Goal: Entertainment & Leisure: Consume media (video, audio)

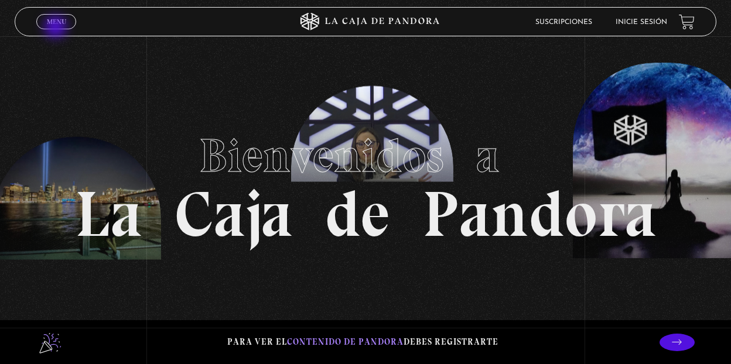
click at [57, 25] on span "Menu" at bounding box center [56, 21] width 19 height 7
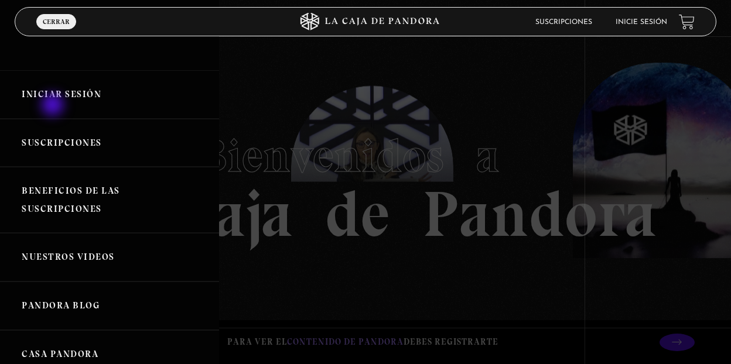
click at [54, 93] on link "Iniciar Sesión" at bounding box center [109, 94] width 219 height 49
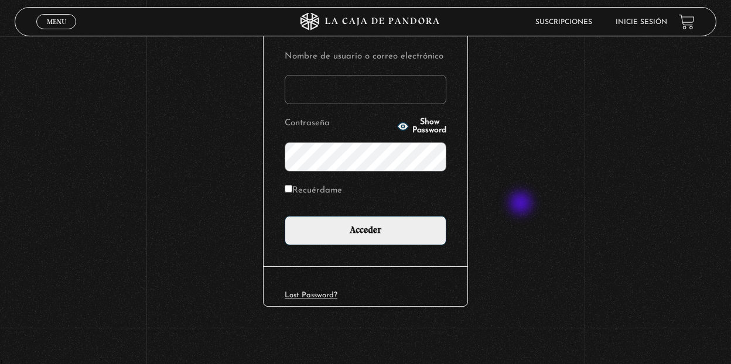
scroll to position [149, 0]
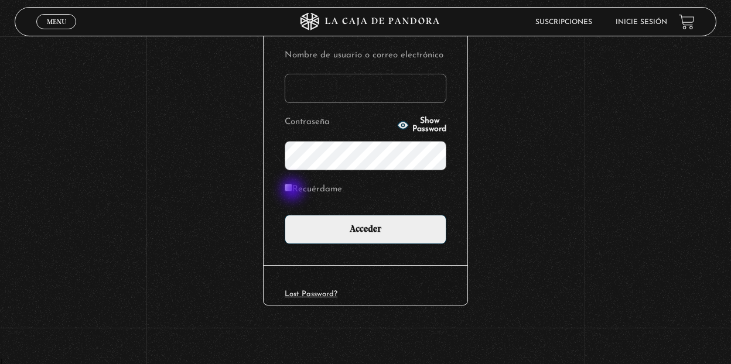
type input "antosso@gmail.com"
click at [294, 190] on label "Recuérdame" at bounding box center [313, 190] width 57 height 18
click at [292, 190] on input "Recuérdame" at bounding box center [289, 188] width 8 height 8
checkbox input "true"
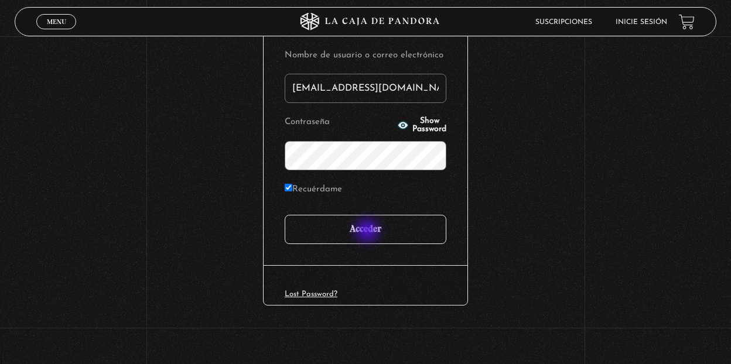
click at [369, 232] on input "Acceder" at bounding box center [366, 229] width 162 height 29
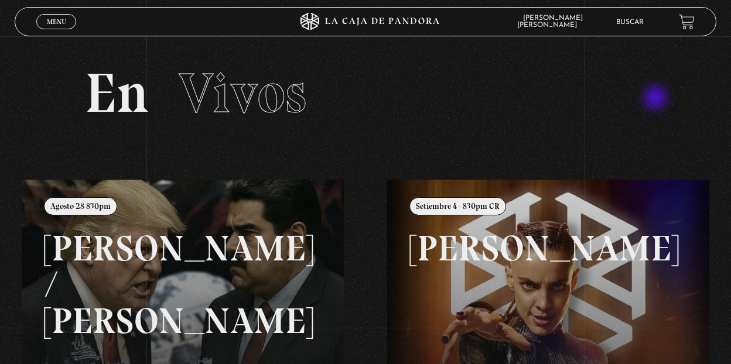
click at [658, 95] on div "En Vivos" at bounding box center [365, 94] width 585 height 56
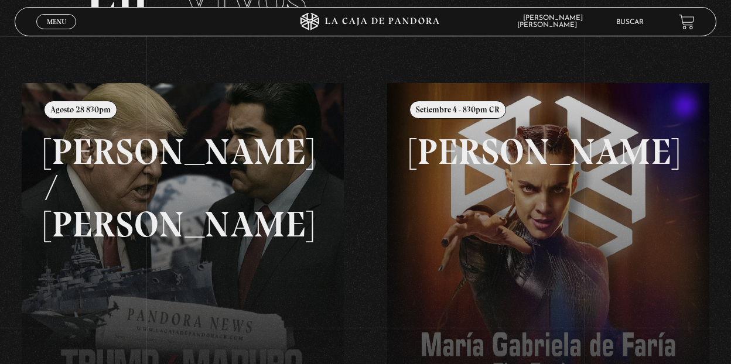
scroll to position [117, 0]
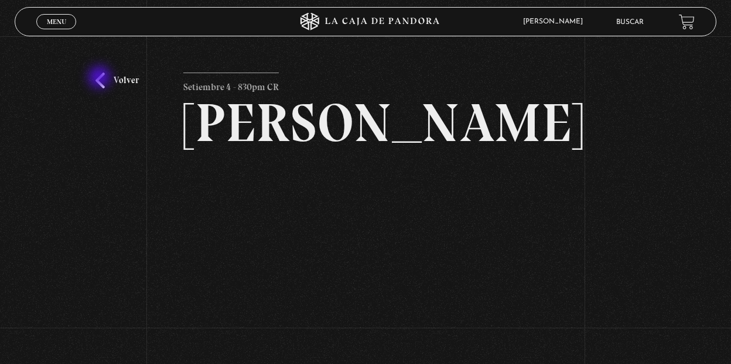
click at [101, 79] on link "Volver" at bounding box center [116, 81] width 43 height 16
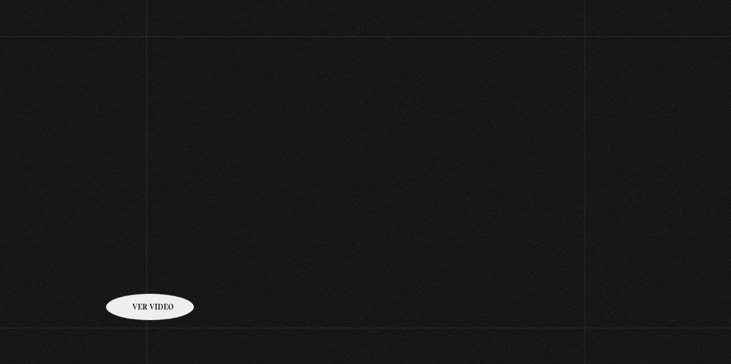
scroll to position [123, 0]
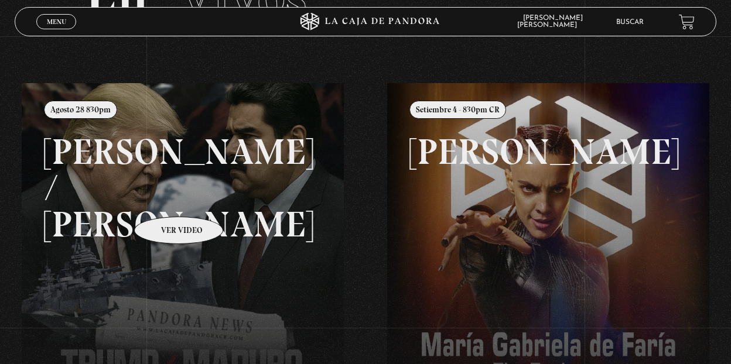
click at [166, 199] on link at bounding box center [387, 265] width 731 height 364
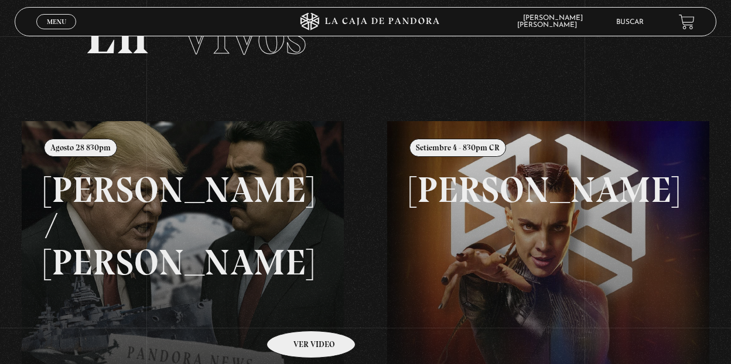
scroll to position [38, 0]
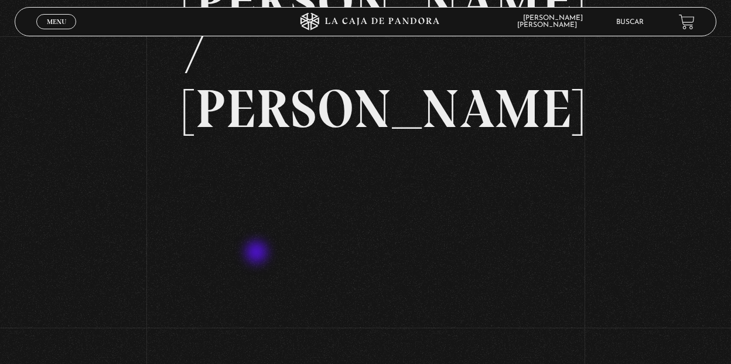
scroll to position [117, 0]
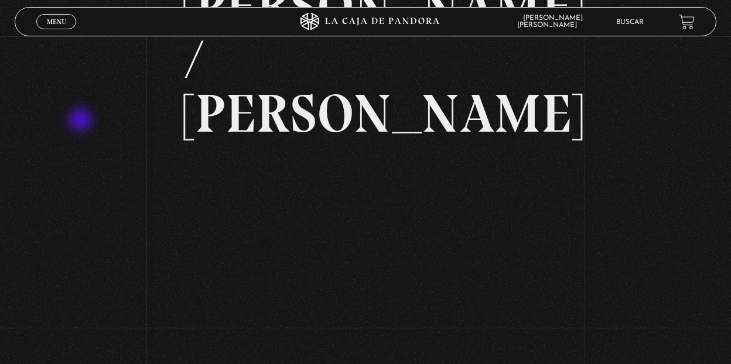
click at [81, 121] on div "Volver Agosto 28 830pm [PERSON_NAME] / [GEOGRAPHIC_DATA]" at bounding box center [365, 153] width 731 height 468
click at [13, 90] on div "Volver Agosto 28 830pm [PERSON_NAME] / [GEOGRAPHIC_DATA]" at bounding box center [365, 153] width 731 height 468
click at [628, 197] on div "Volver Agosto 28 830pm [PERSON_NAME] / [GEOGRAPHIC_DATA]" at bounding box center [365, 153] width 731 height 468
drag, startPoint x: 615, startPoint y: 305, endPoint x: 611, endPoint y: 299, distance: 7.6
click at [615, 305] on div "Volver Agosto 28 830pm [PERSON_NAME] / [GEOGRAPHIC_DATA]" at bounding box center [365, 153] width 731 height 468
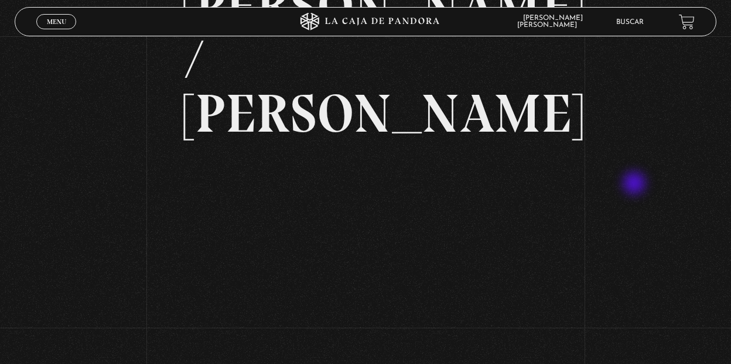
click at [637, 185] on div "Volver Agosto 28 830pm [PERSON_NAME] / [GEOGRAPHIC_DATA]" at bounding box center [365, 153] width 731 height 468
